Goal: Information Seeking & Learning: Learn about a topic

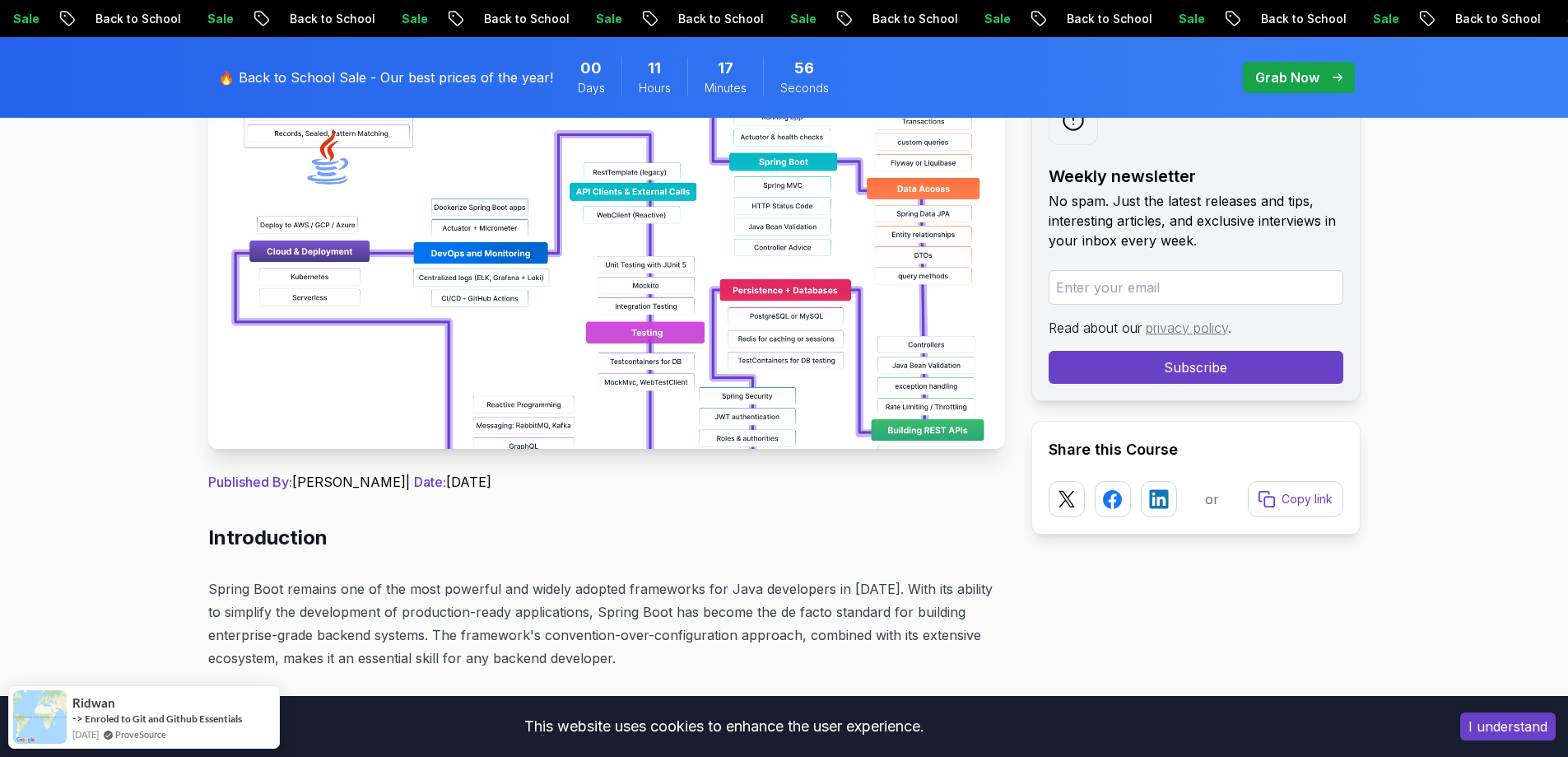
scroll to position [329, 0]
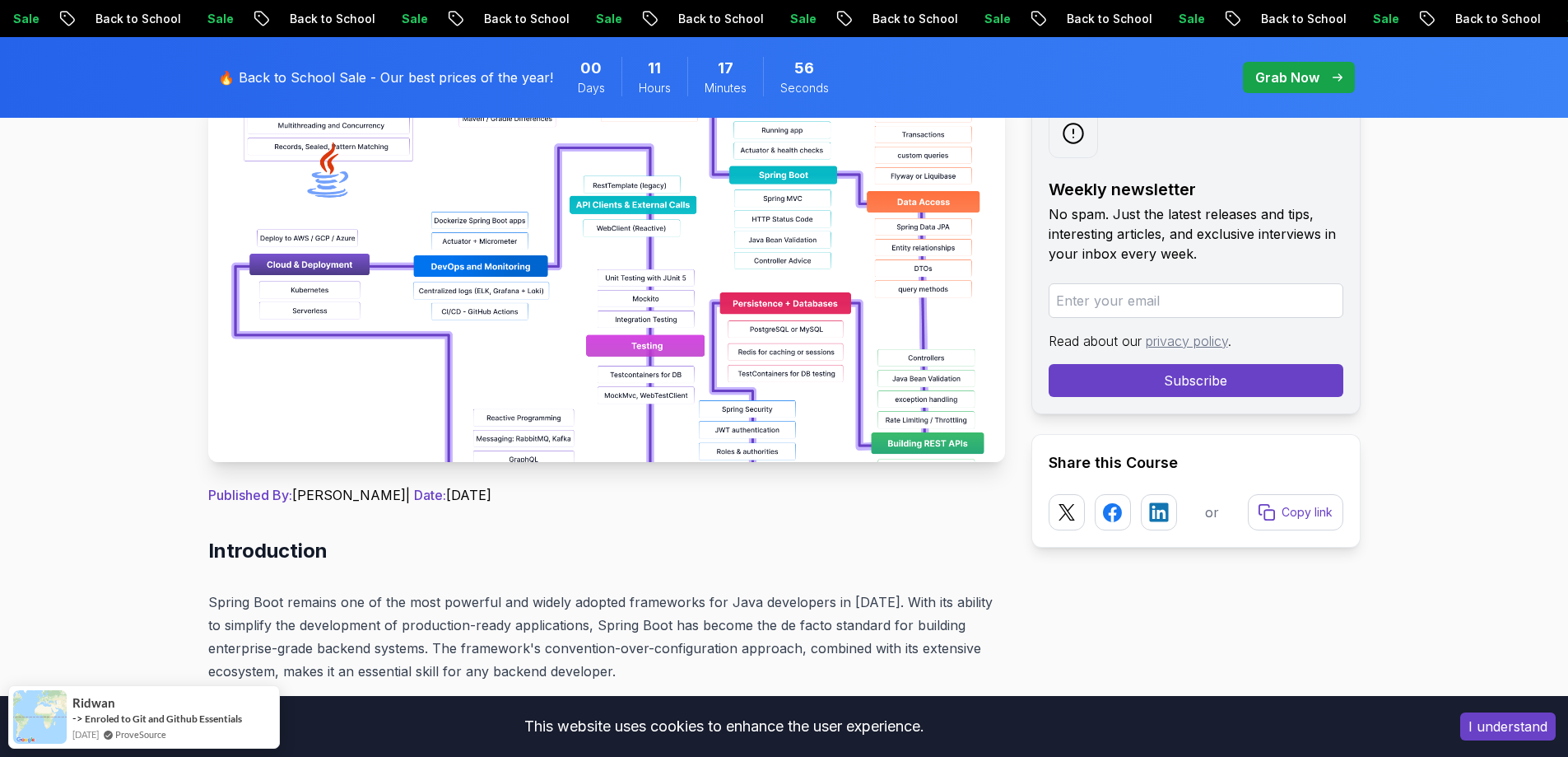
click at [517, 262] on img at bounding box center [606, 277] width 797 height 370
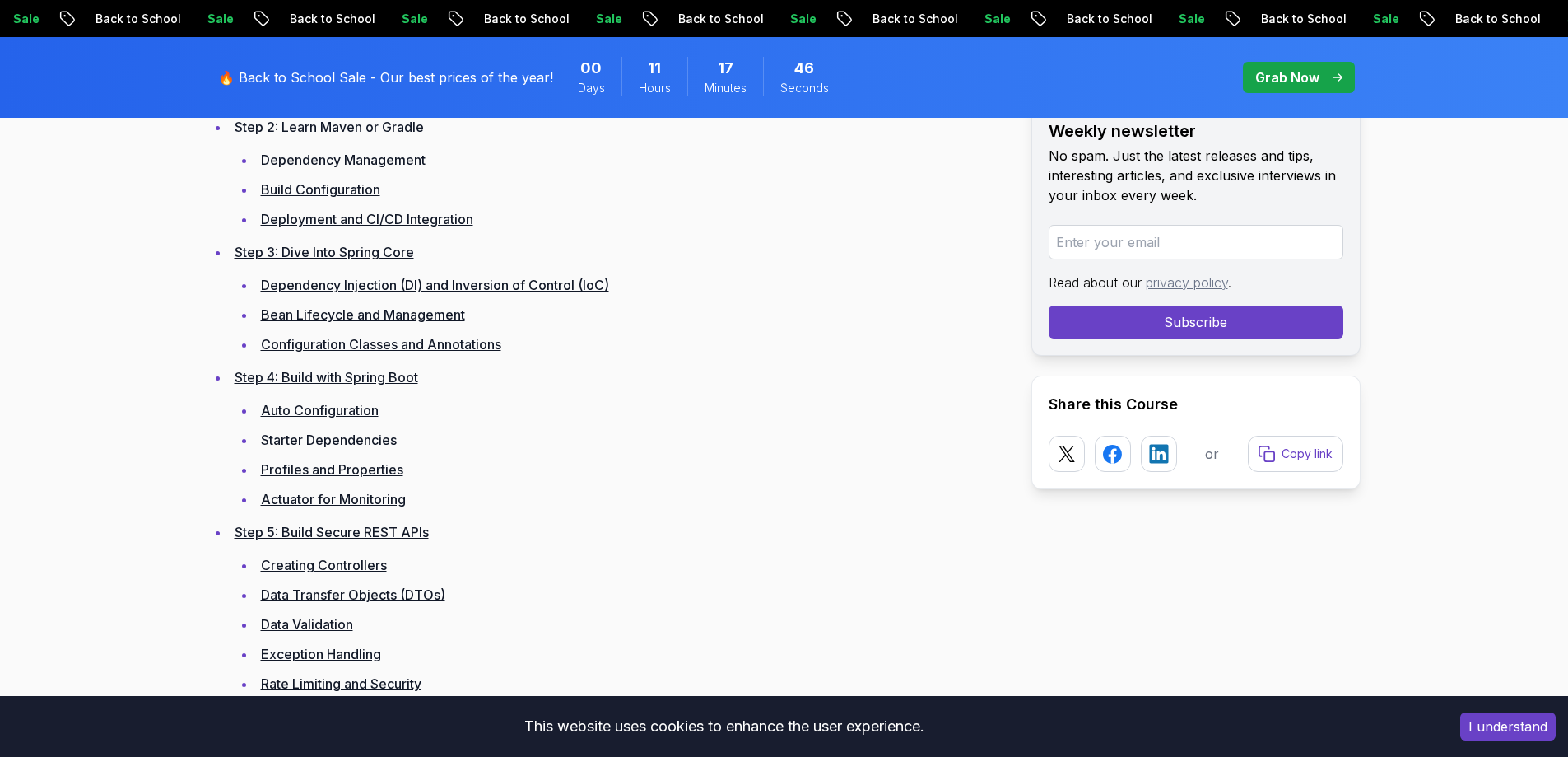
scroll to position [2799, 0]
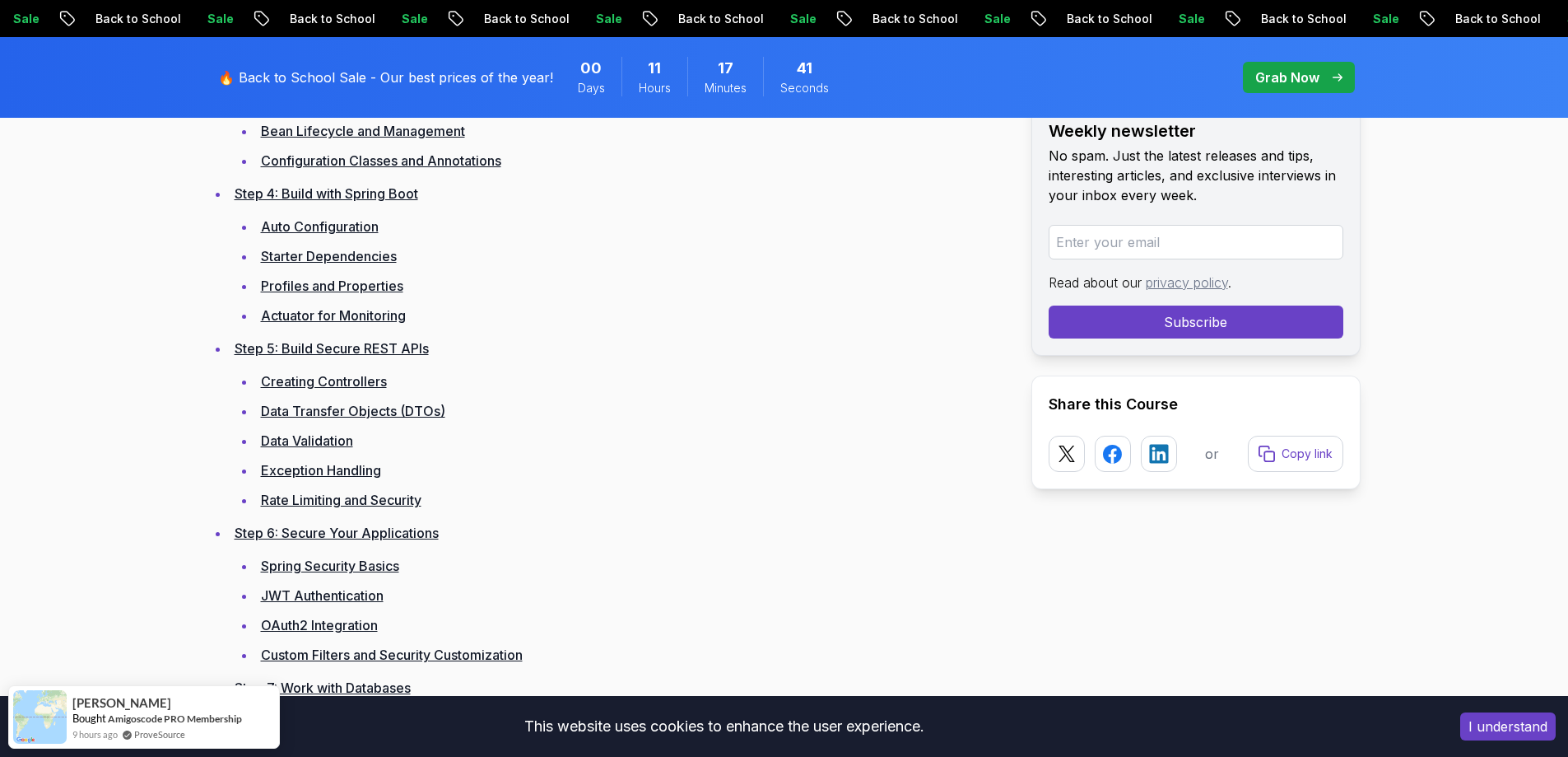
click at [319, 374] on link "Creating Controllers" at bounding box center [324, 381] width 126 height 16
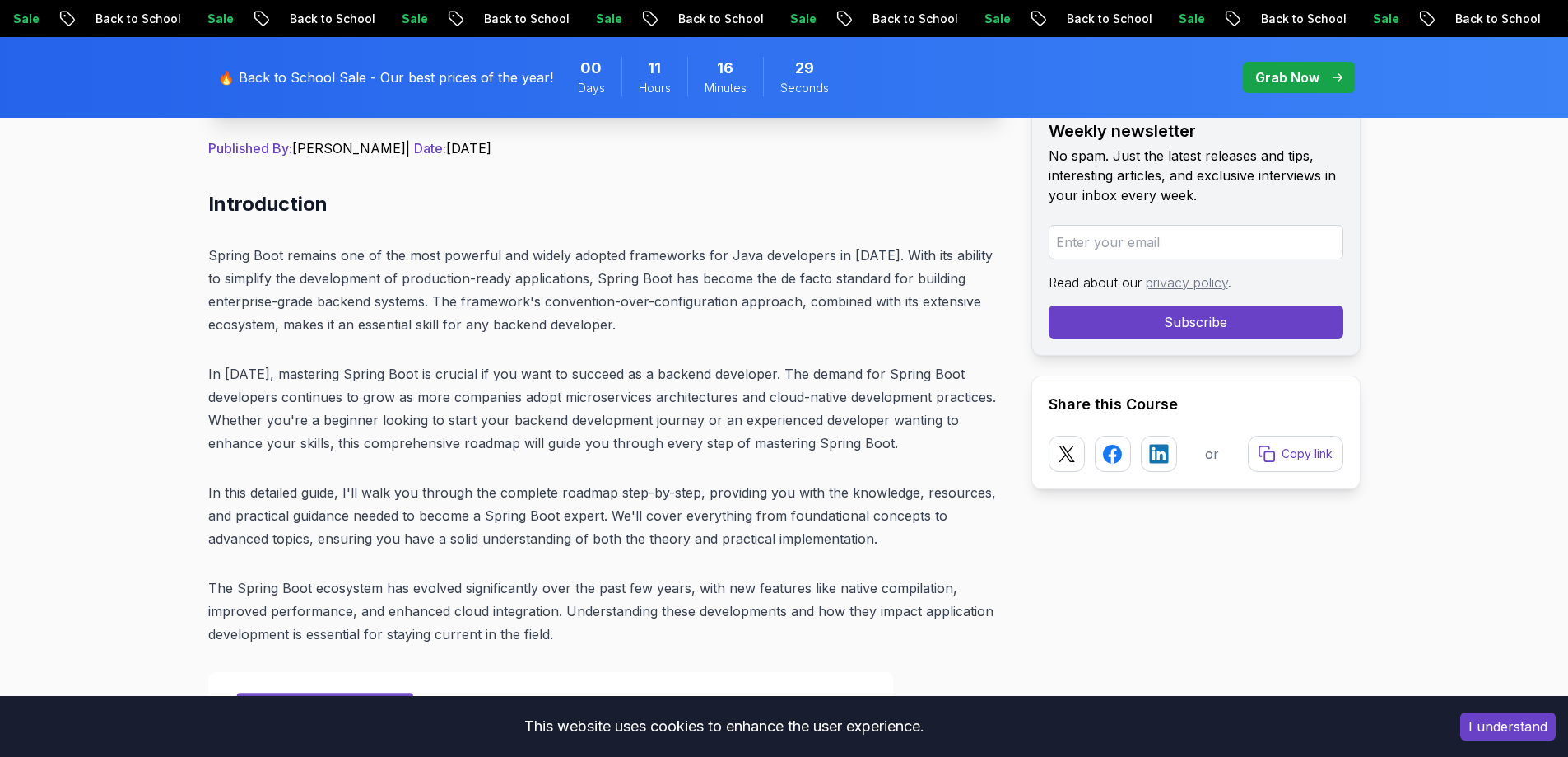
scroll to position [741, 0]
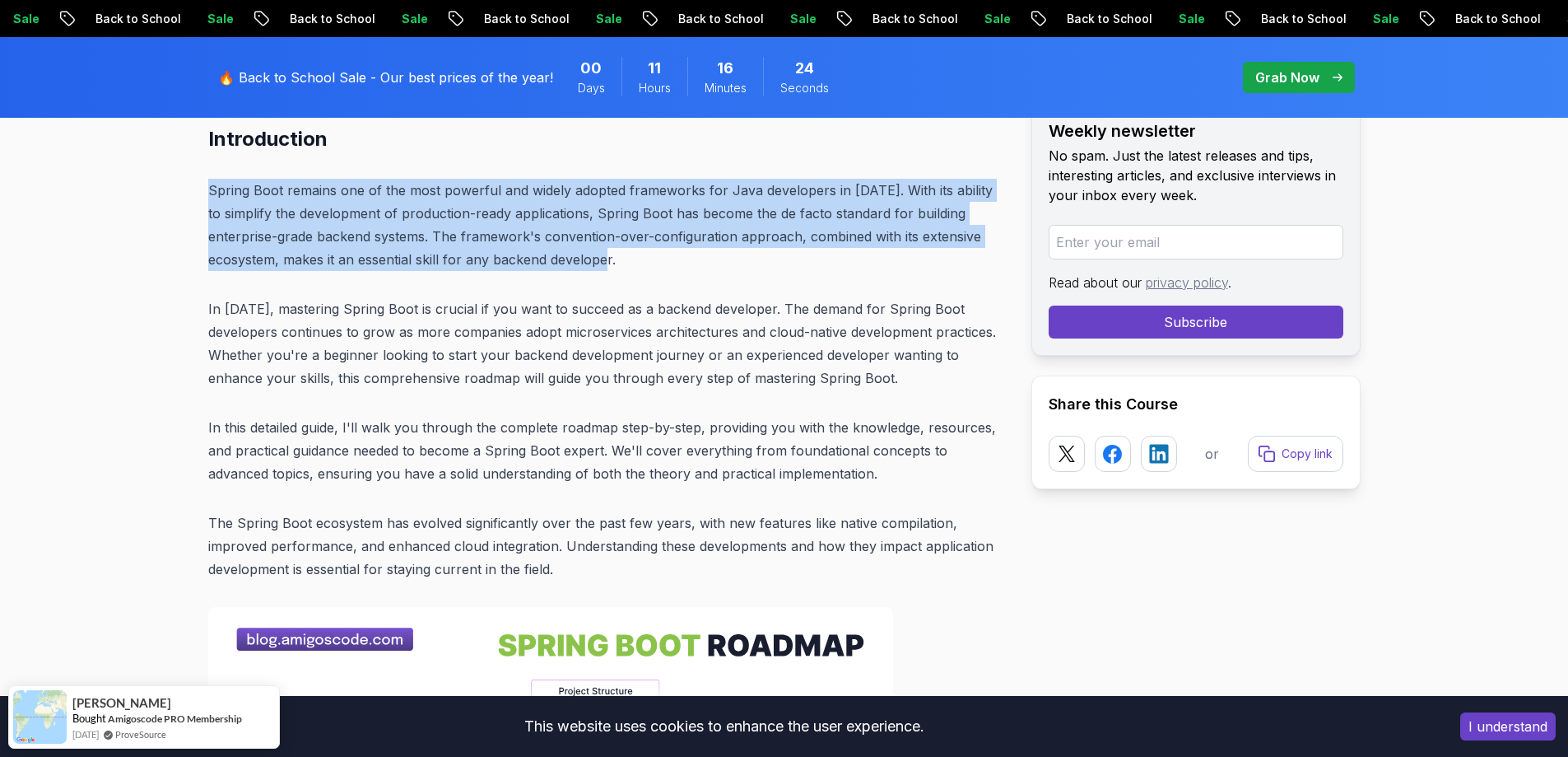
drag, startPoint x: 208, startPoint y: 190, endPoint x: 697, endPoint y: 261, distance: 494.1
click at [697, 261] on p "Spring Boot remains one of the most powerful and widely adopted frameworks for …" at bounding box center [606, 224] width 797 height 93
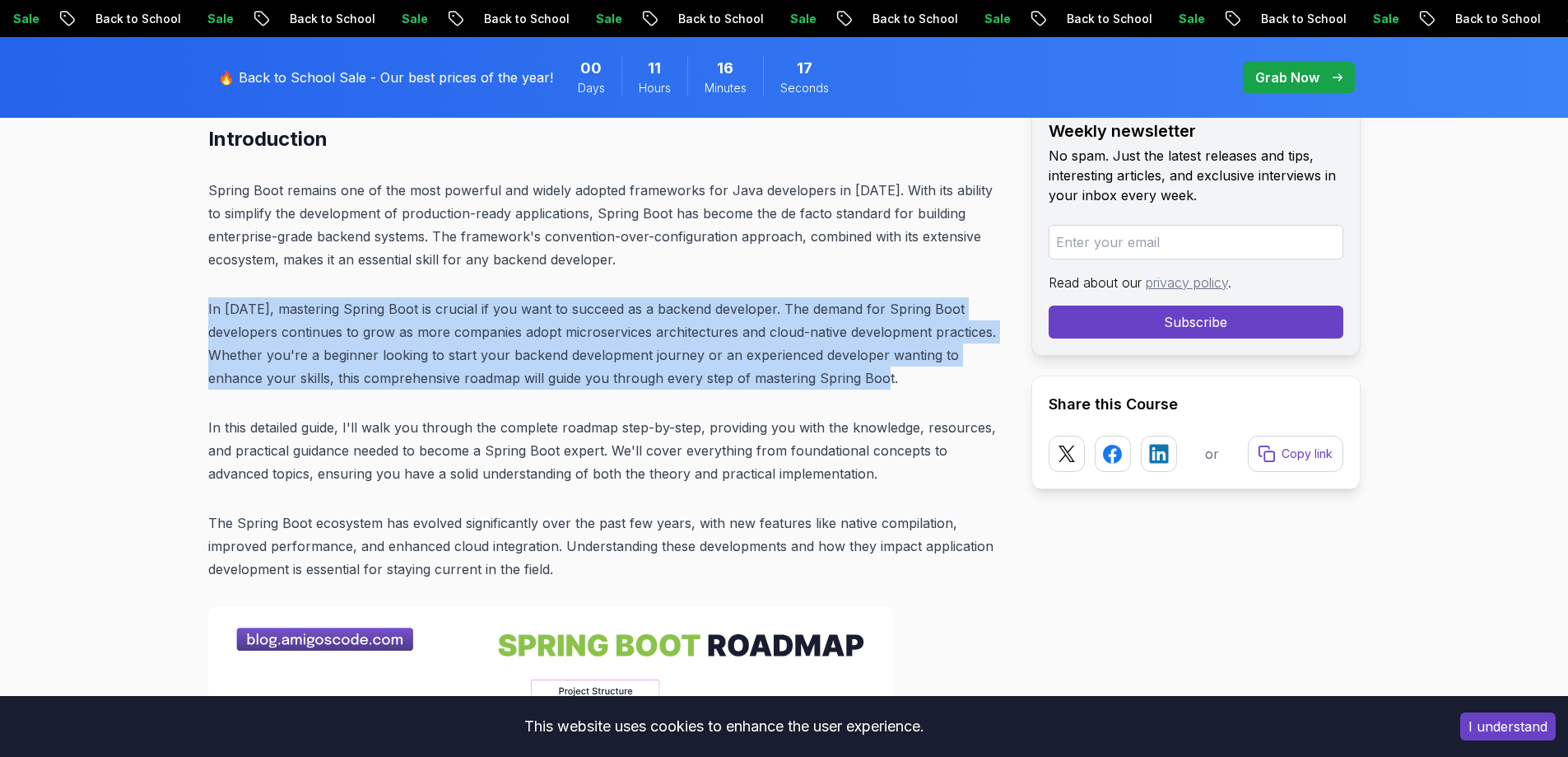
drag, startPoint x: 206, startPoint y: 308, endPoint x: 857, endPoint y: 372, distance: 654.1
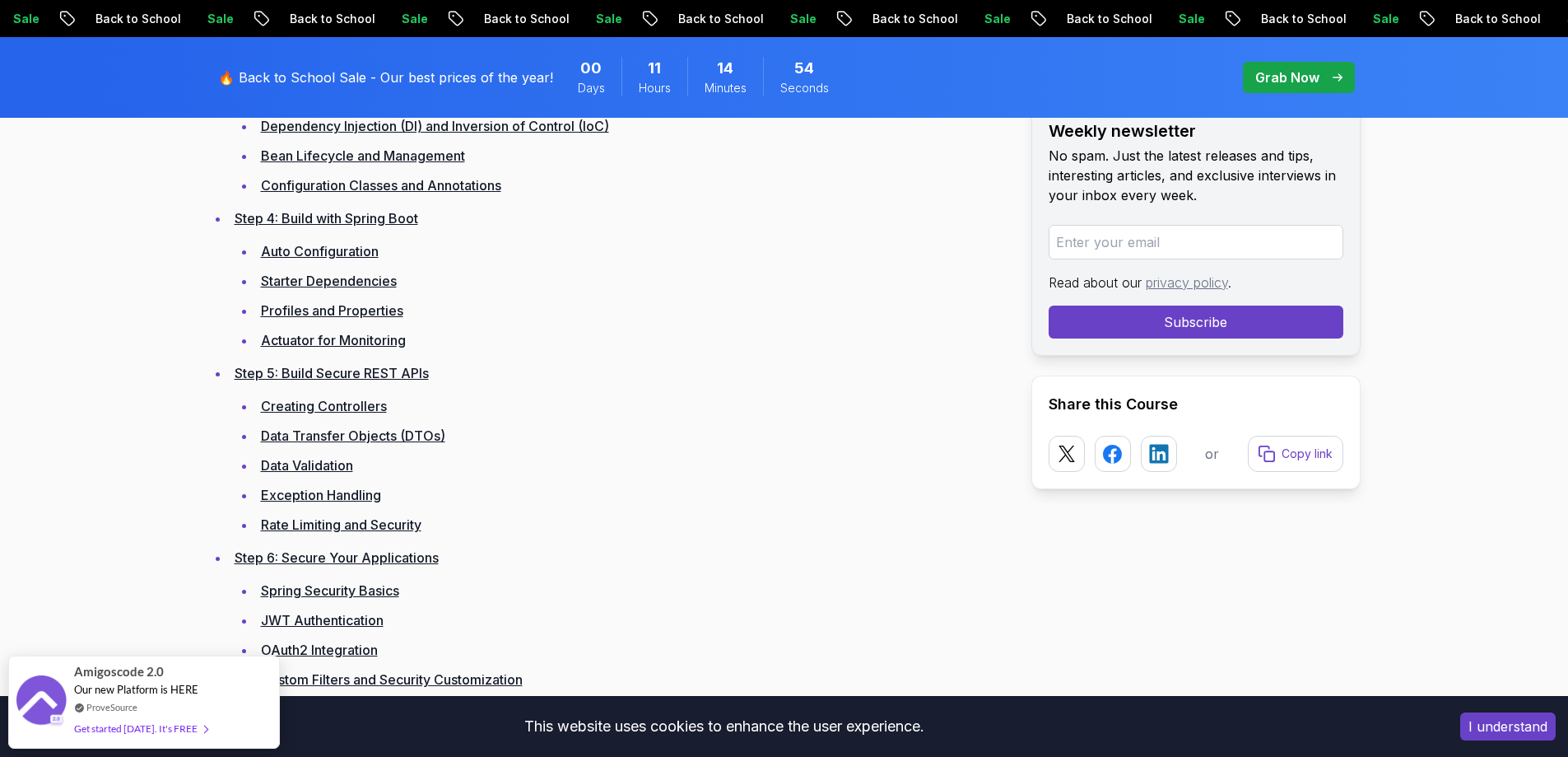
scroll to position [2717, 0]
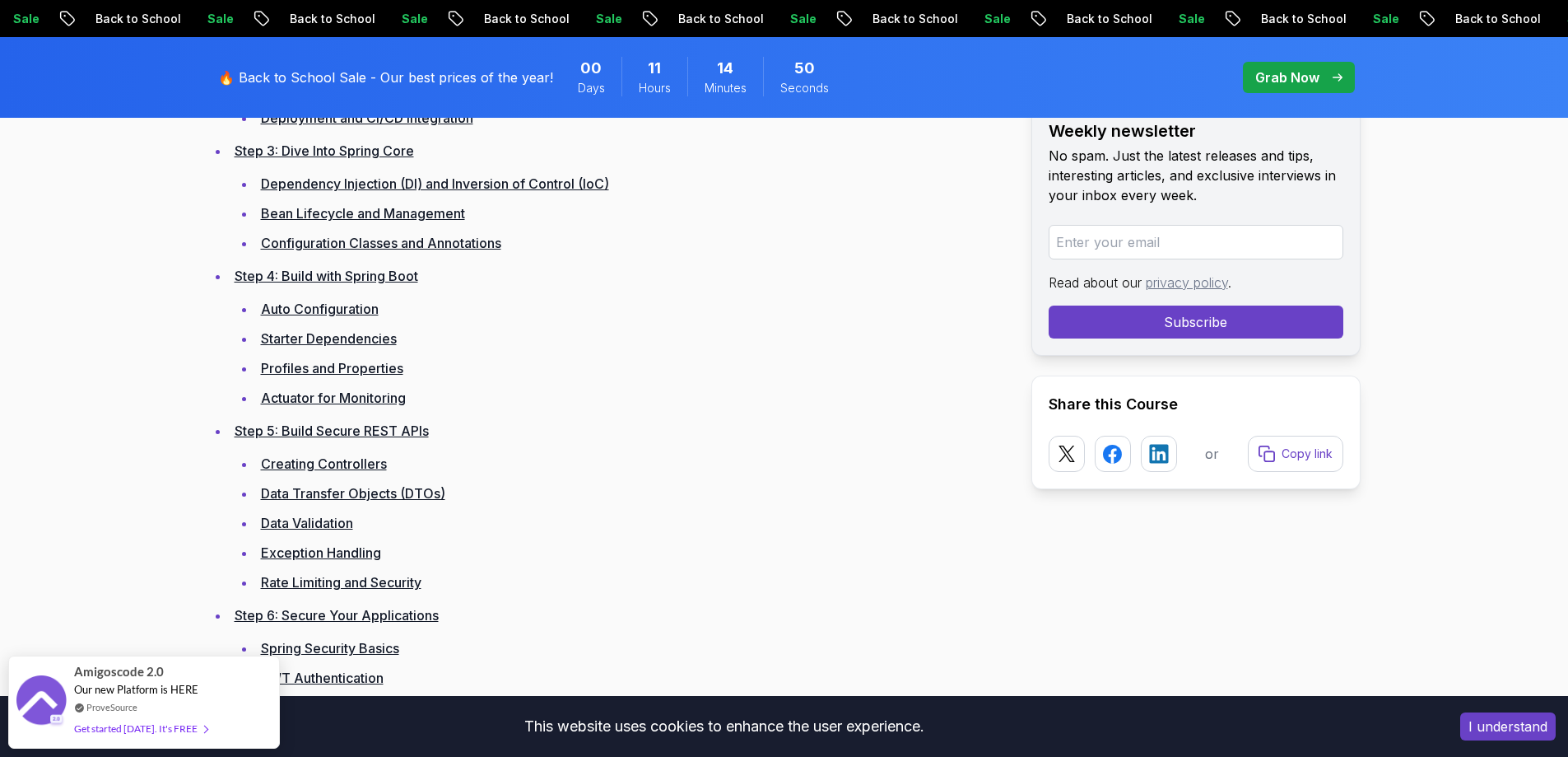
click at [380, 182] on link "Dependency Injection (DI) and Inversion of Control (IoC)" at bounding box center [434, 183] width 348 height 16
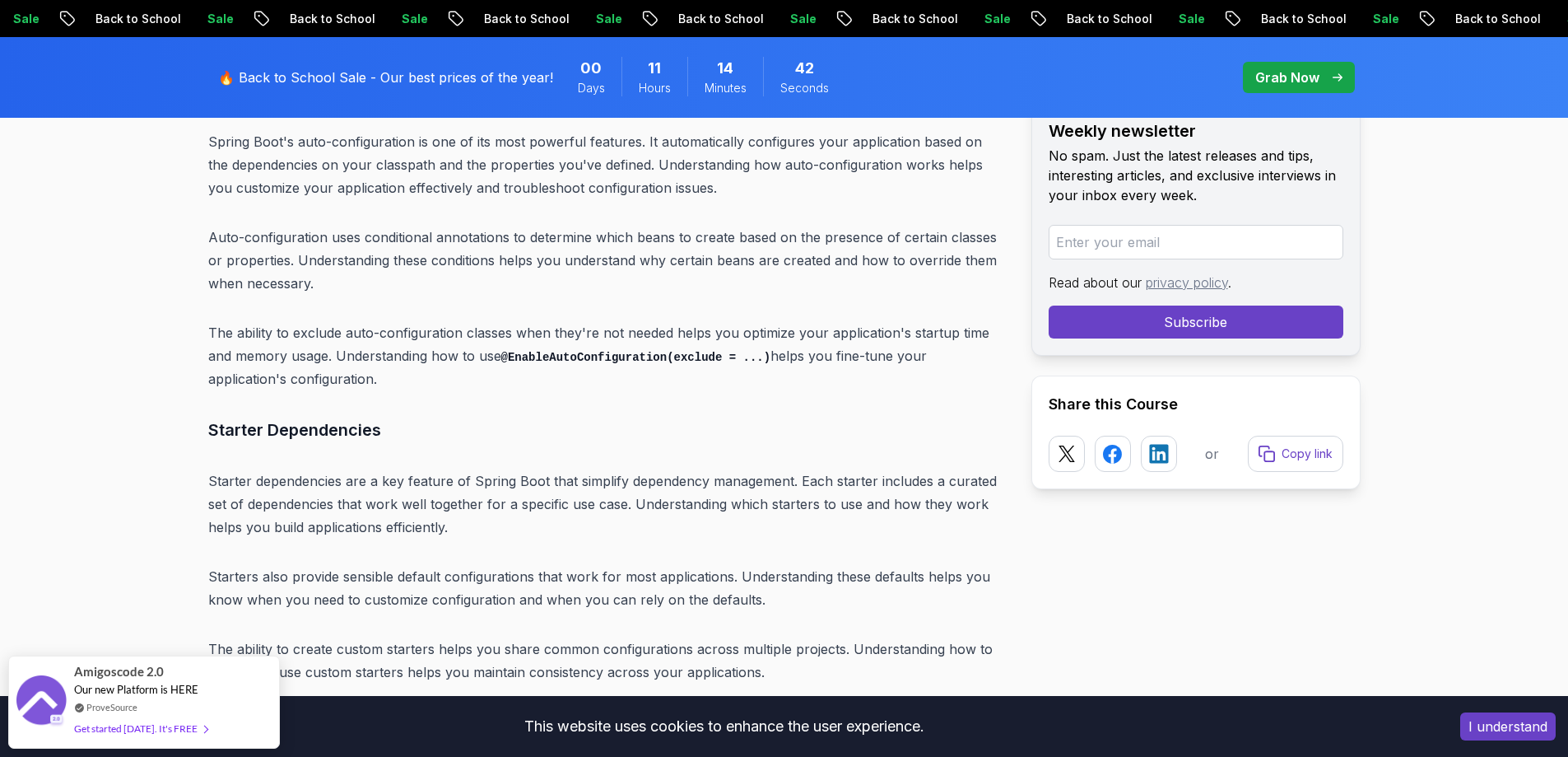
scroll to position [8919, 0]
click at [88, 18] on p "Sale" at bounding box center [61, 18] width 52 height 16
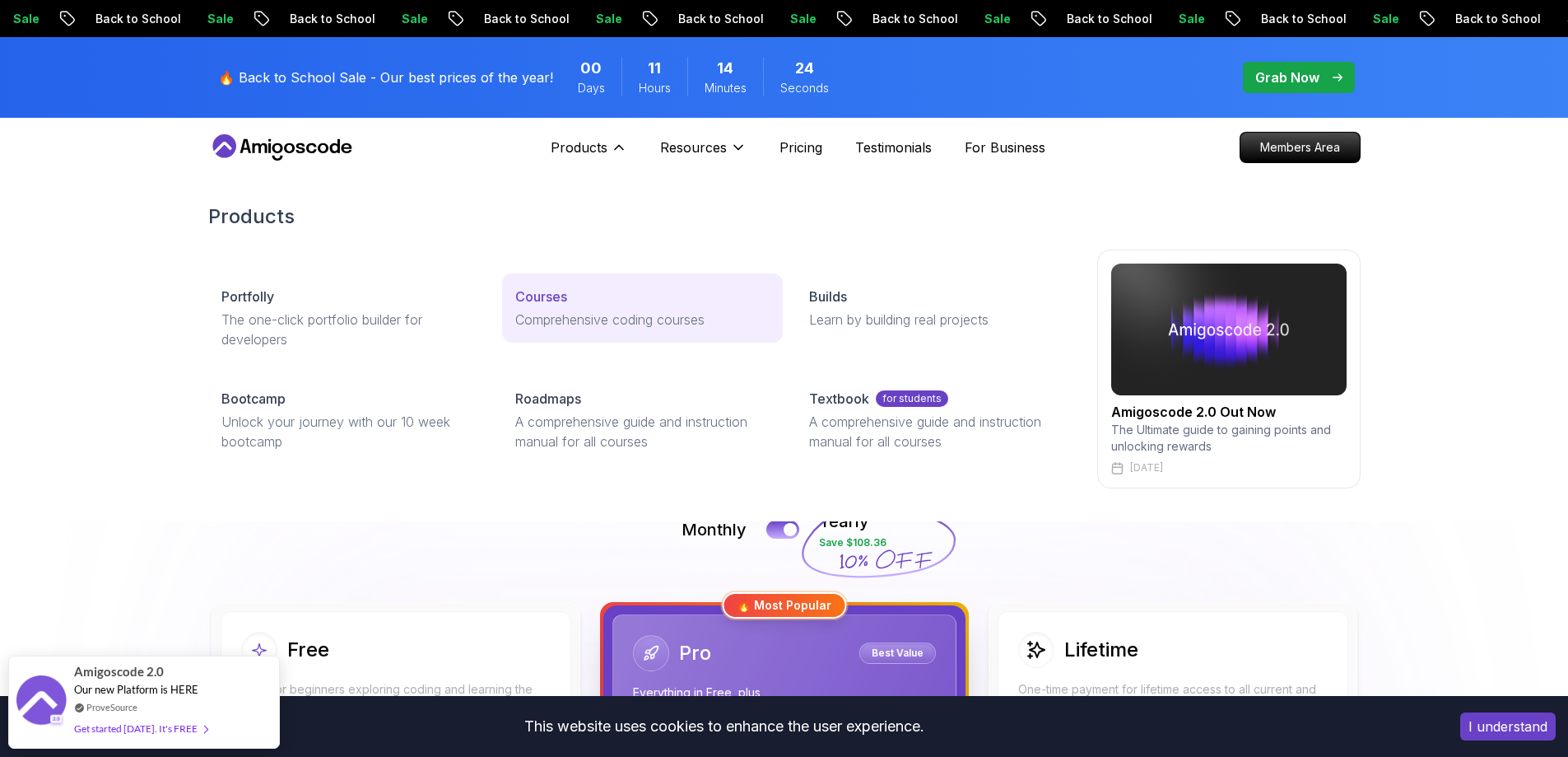
click at [551, 304] on p "Courses" at bounding box center [541, 296] width 52 height 20
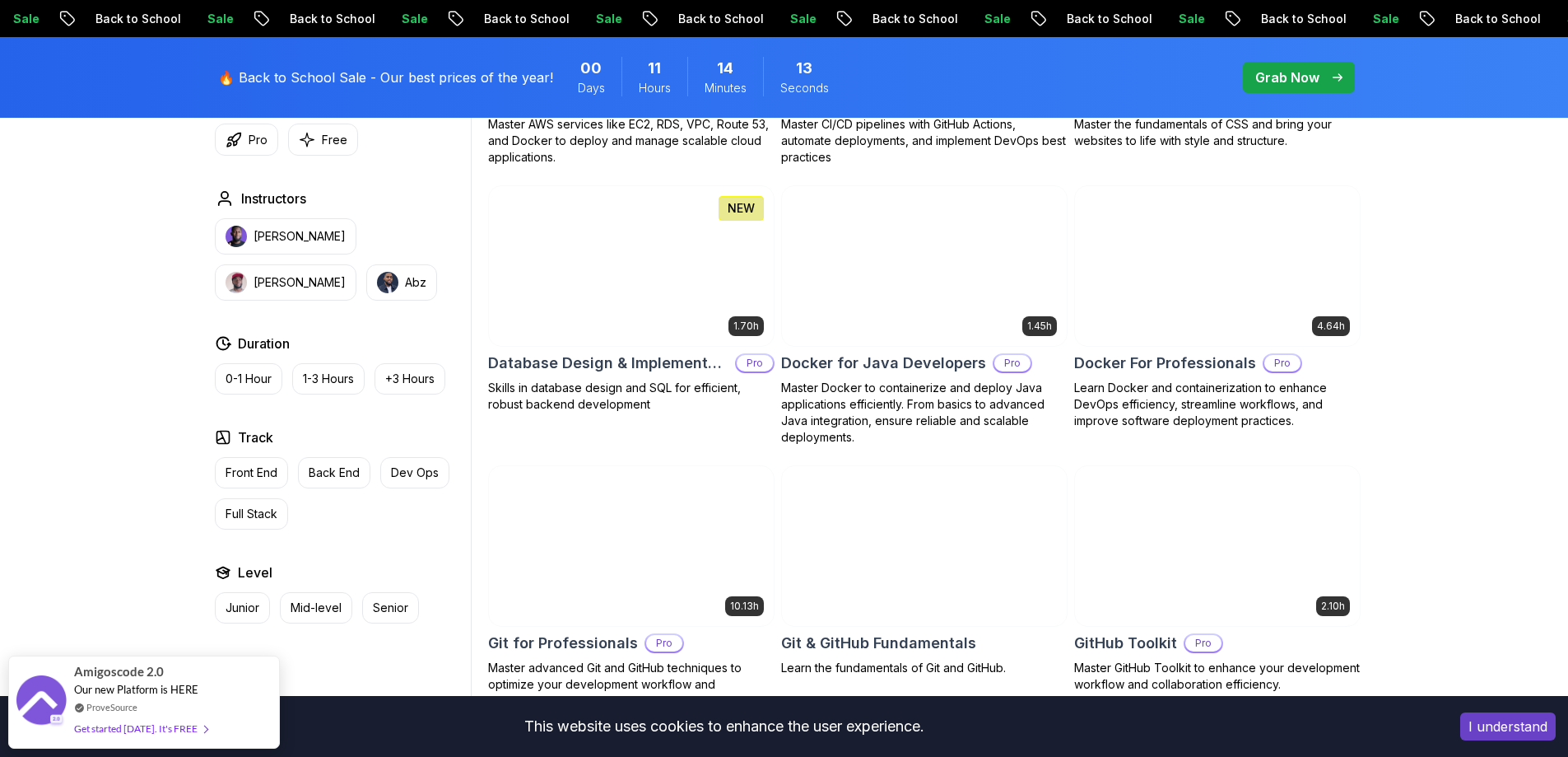
scroll to position [1482, 0]
